Goal: Information Seeking & Learning: Learn about a topic

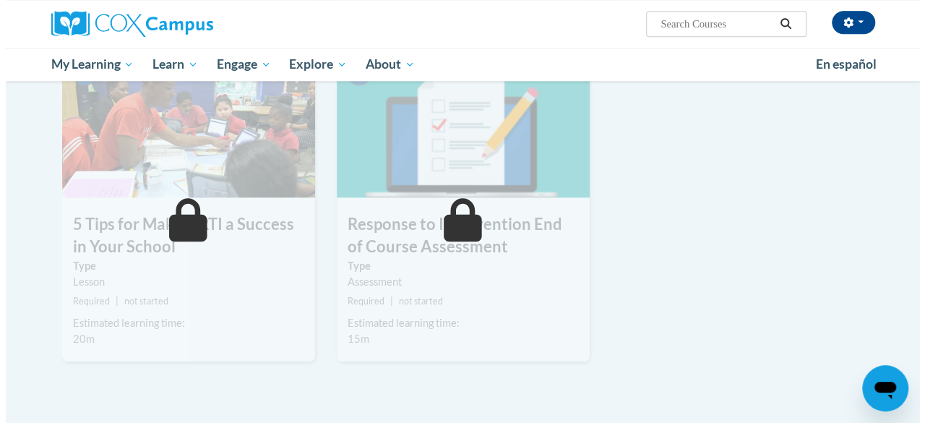
scroll to position [466, 0]
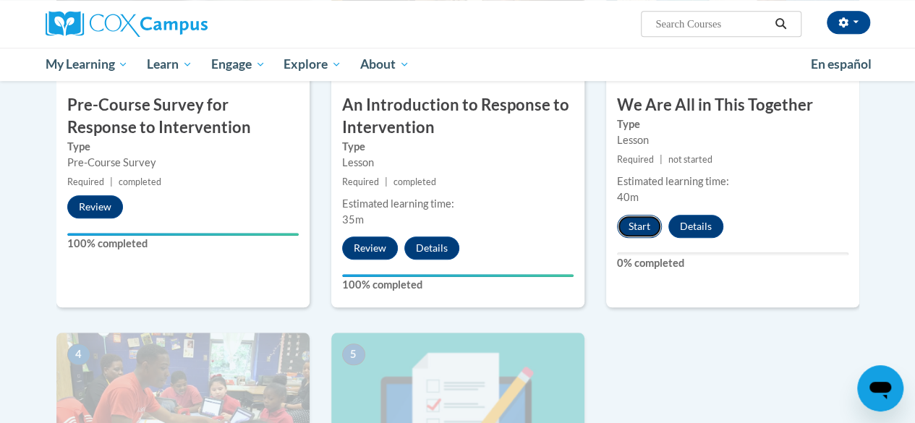
click at [636, 228] on button "Start" at bounding box center [639, 226] width 45 height 23
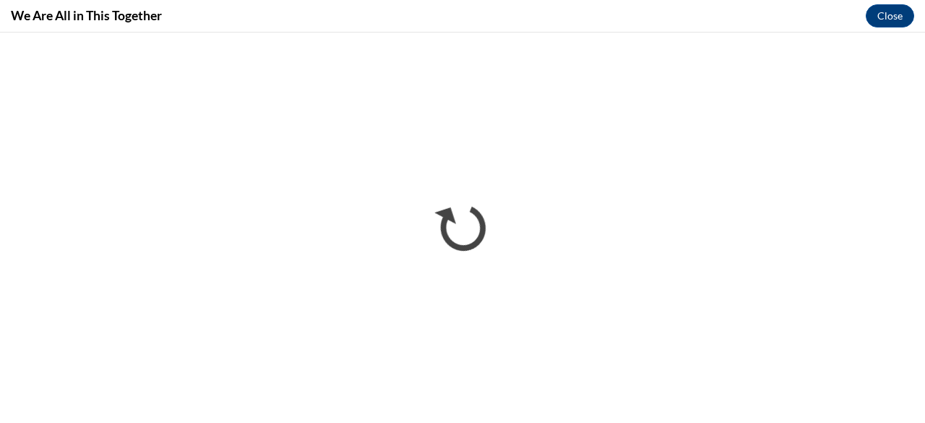
scroll to position [0, 0]
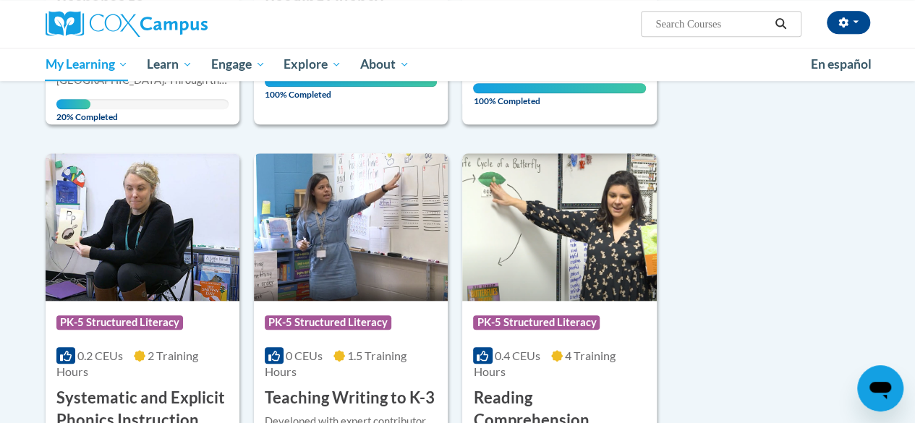
scroll to position [513, 0]
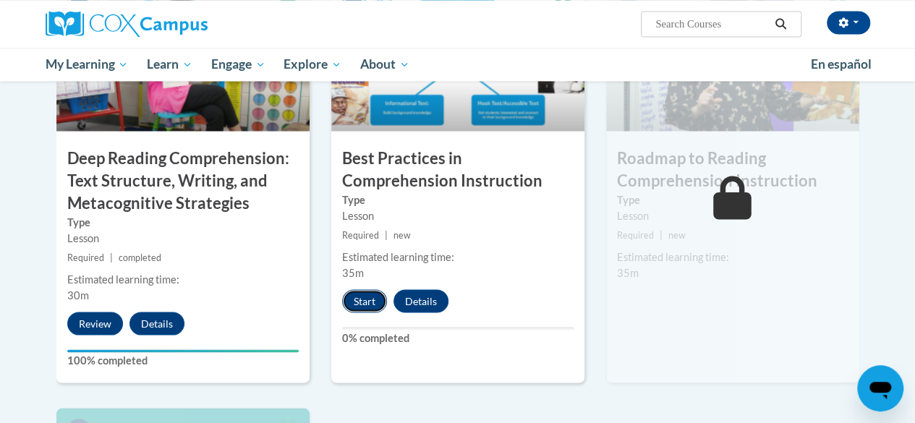
click at [370, 296] on button "Start" at bounding box center [364, 300] width 45 height 23
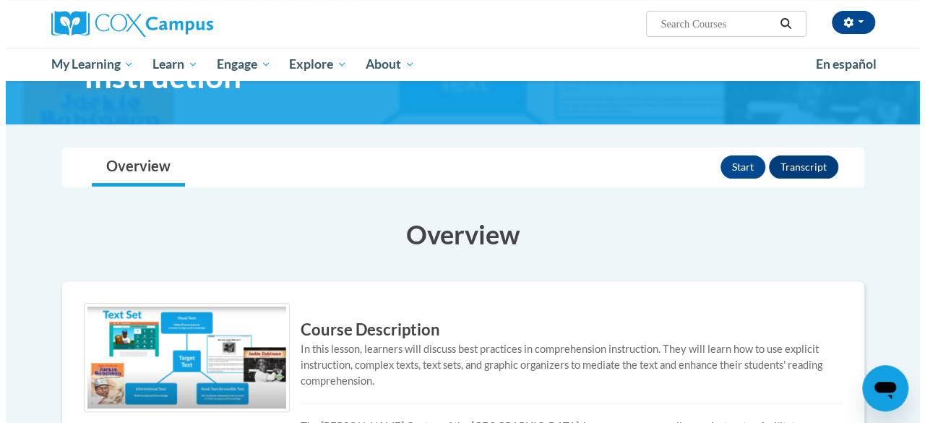
scroll to position [105, 0]
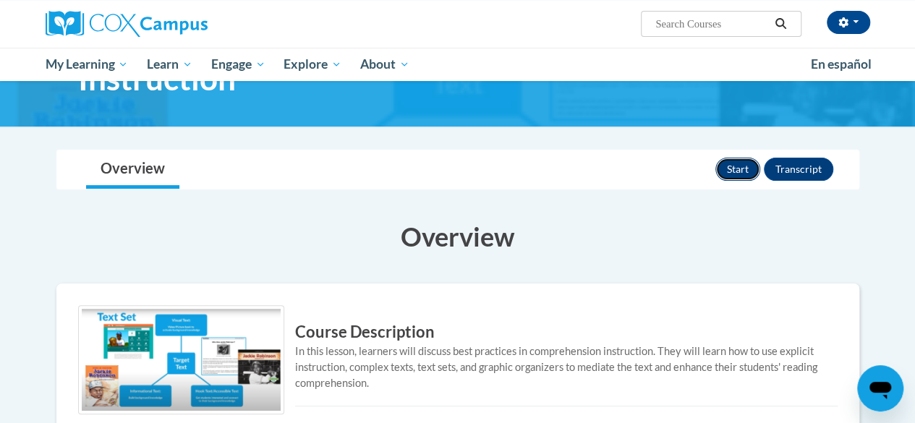
click at [732, 160] on button "Start" at bounding box center [737, 169] width 45 height 23
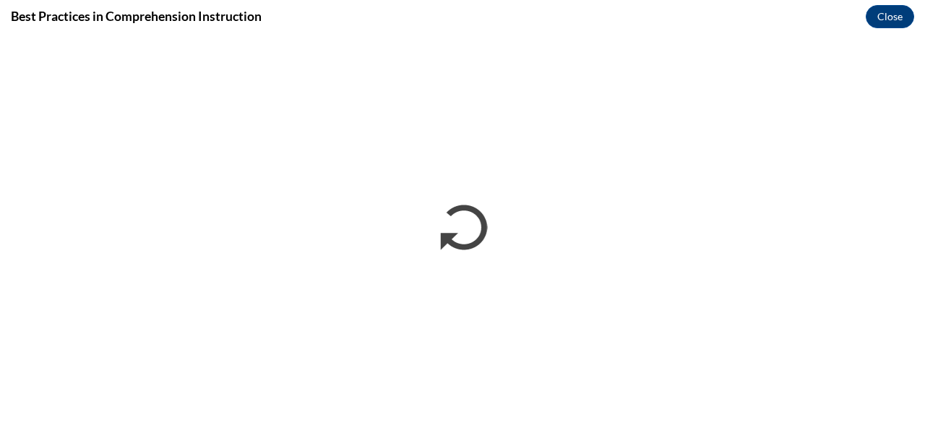
scroll to position [0, 0]
